Goal: Task Accomplishment & Management: Use online tool/utility

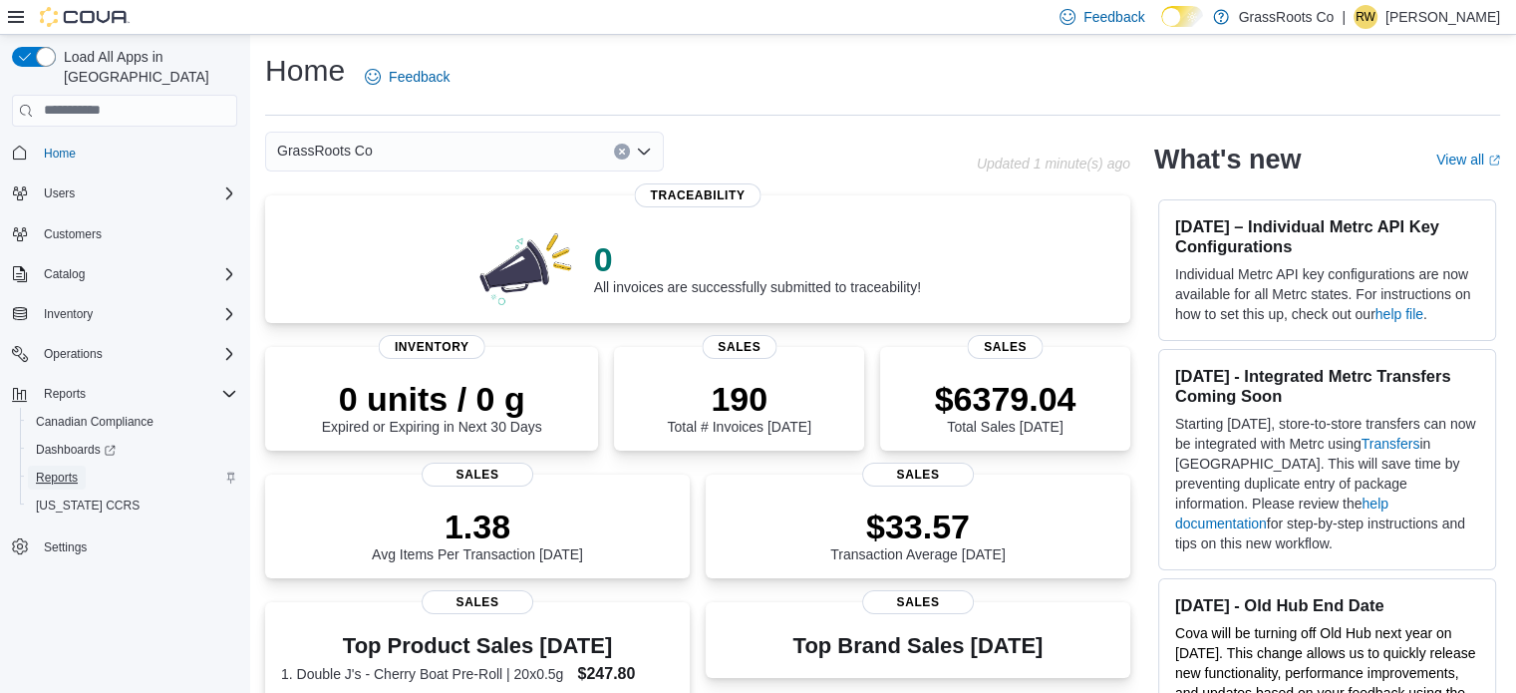
click at [51, 469] on span "Reports" at bounding box center [57, 477] width 42 height 16
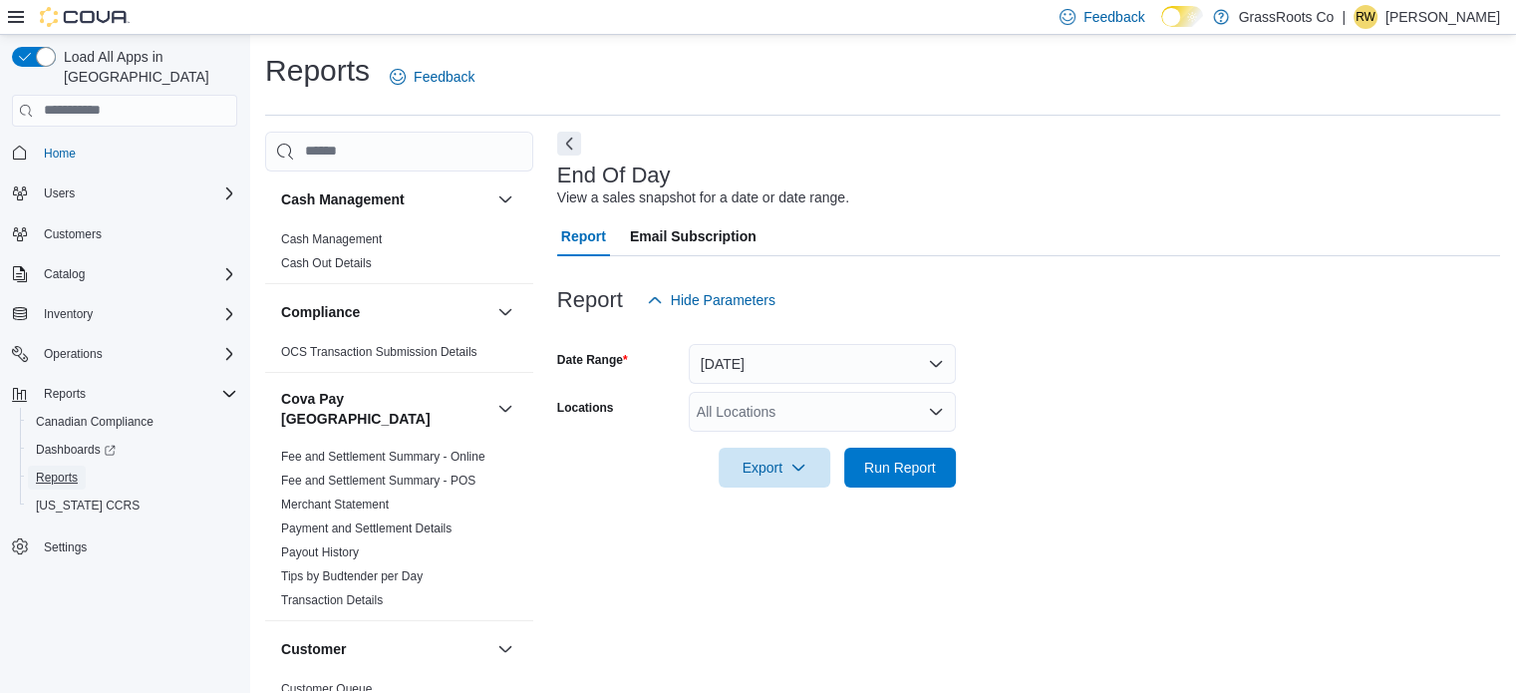
scroll to position [13, 0]
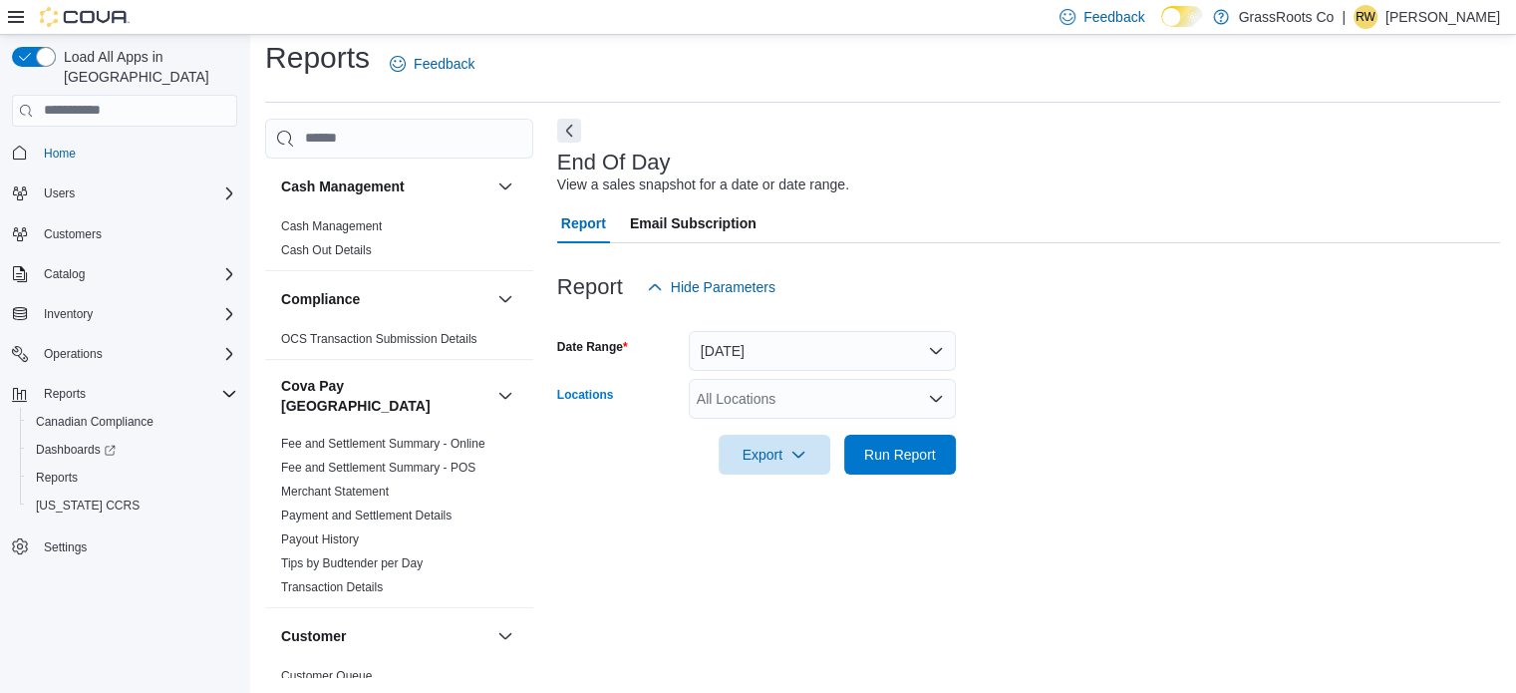
click at [846, 403] on div "All Locations" at bounding box center [822, 399] width 267 height 40
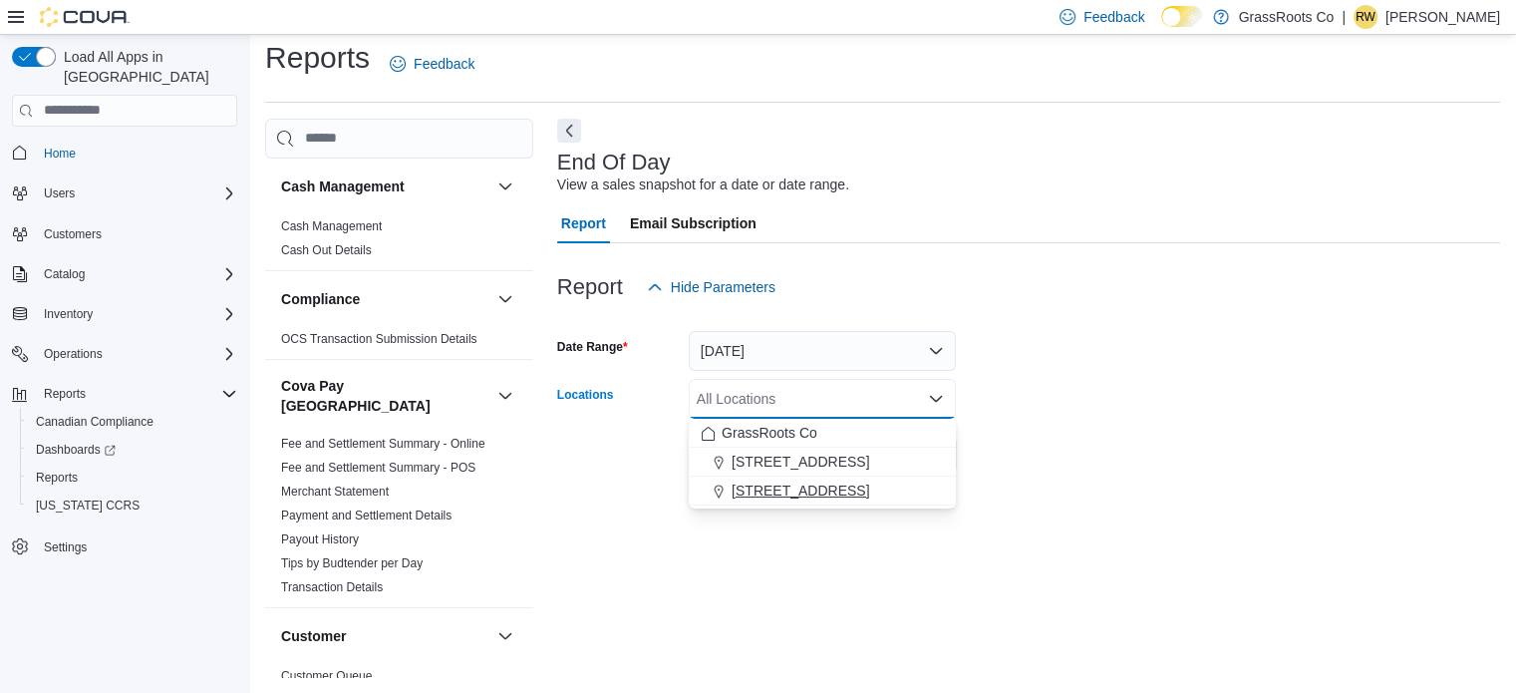
click at [808, 489] on span "[STREET_ADDRESS]" at bounding box center [800, 490] width 138 height 20
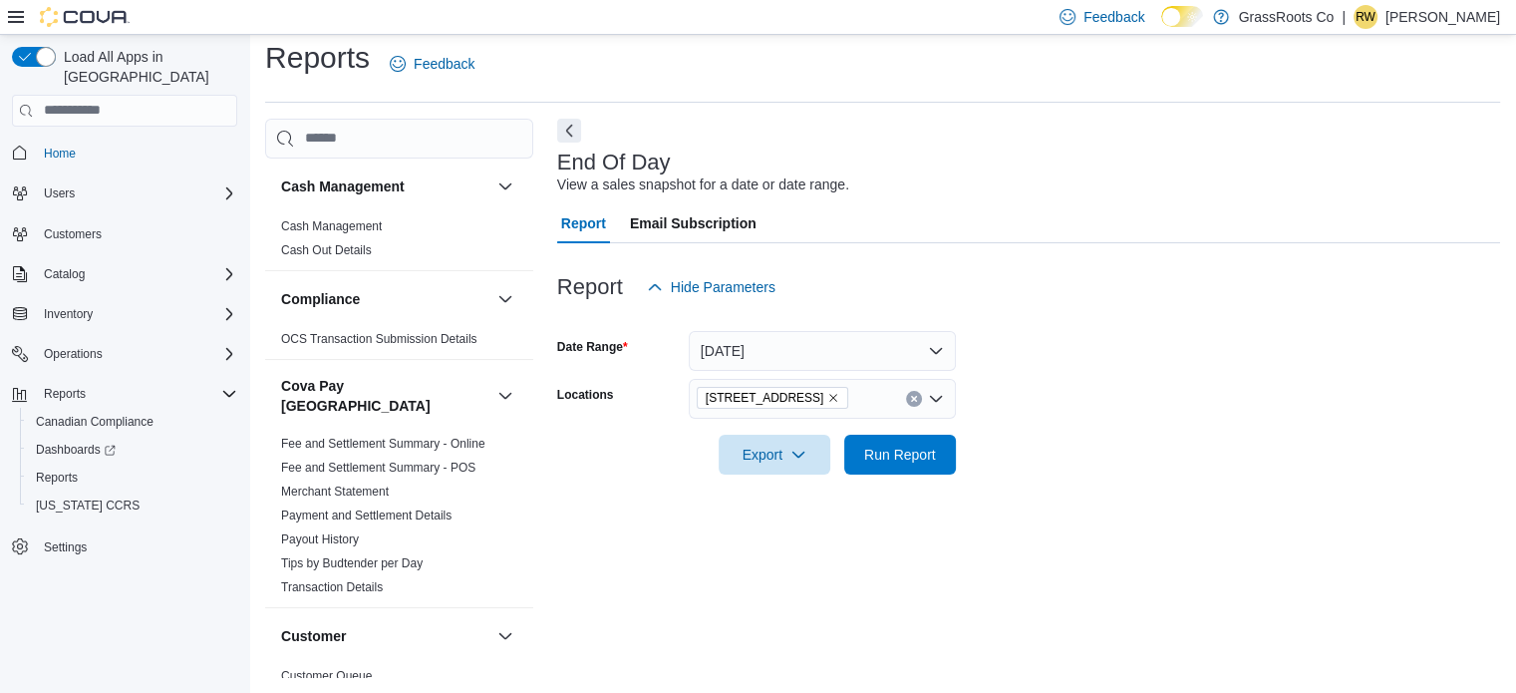
click at [1148, 381] on form "Date Range [DATE] Locations [STREET_ADDRESS] Export Run Report" at bounding box center [1028, 390] width 943 height 167
click at [869, 452] on span "Run Report" at bounding box center [900, 453] width 72 height 20
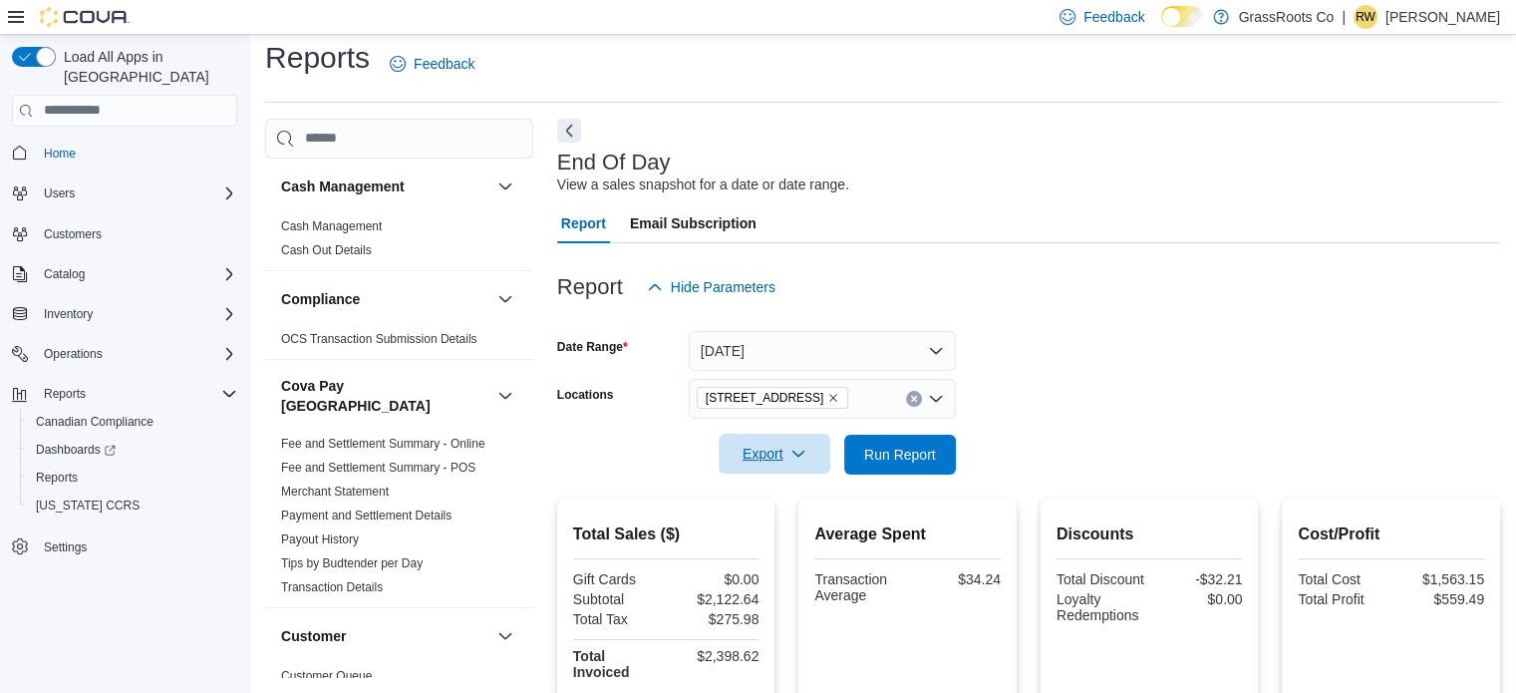
click at [790, 449] on icon "button" at bounding box center [798, 453] width 16 height 16
click at [779, 546] on button "Export to Pdf" at bounding box center [778, 534] width 114 height 40
